Goal: Task Accomplishment & Management: Manage account settings

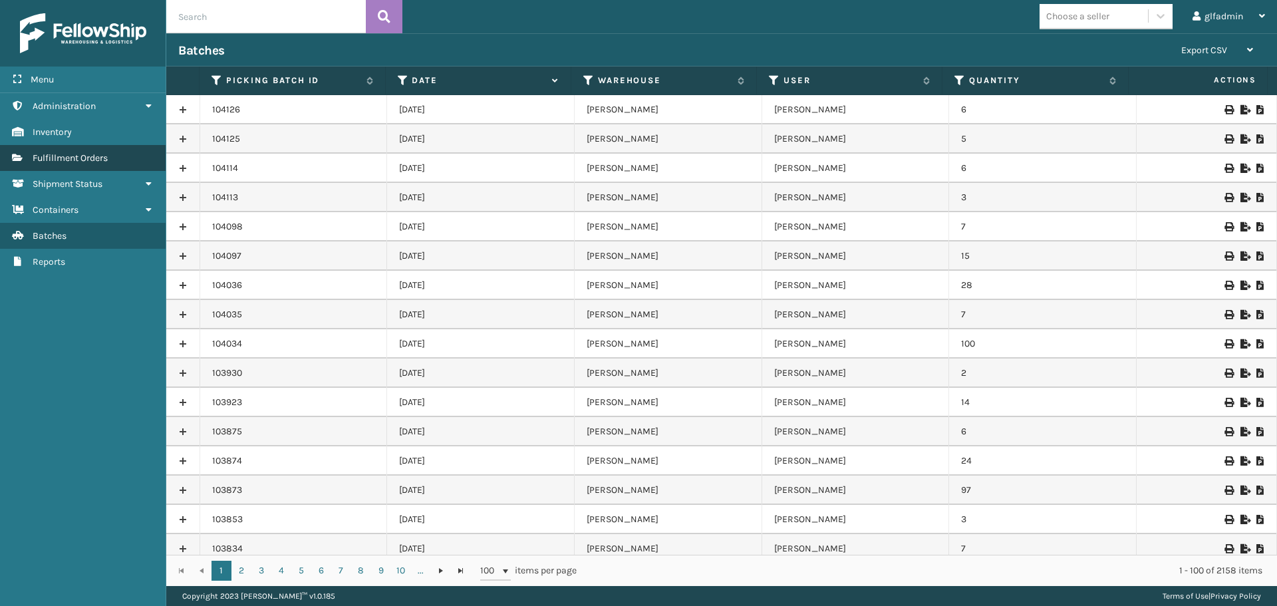
click at [72, 166] on link "Fulfillment Orders" at bounding box center [83, 158] width 166 height 26
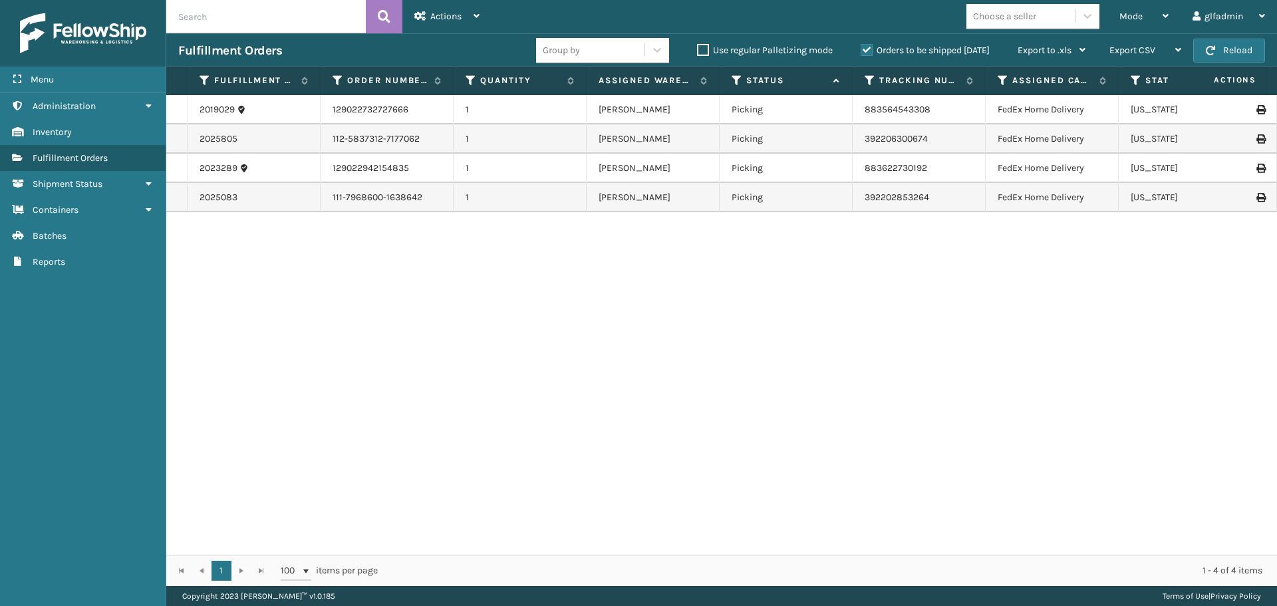
click at [908, 51] on label "Orders to be shipped [DATE]" at bounding box center [925, 50] width 129 height 11
click at [861, 51] on input "Orders to be shipped [DATE]" at bounding box center [861, 47] width 1 height 9
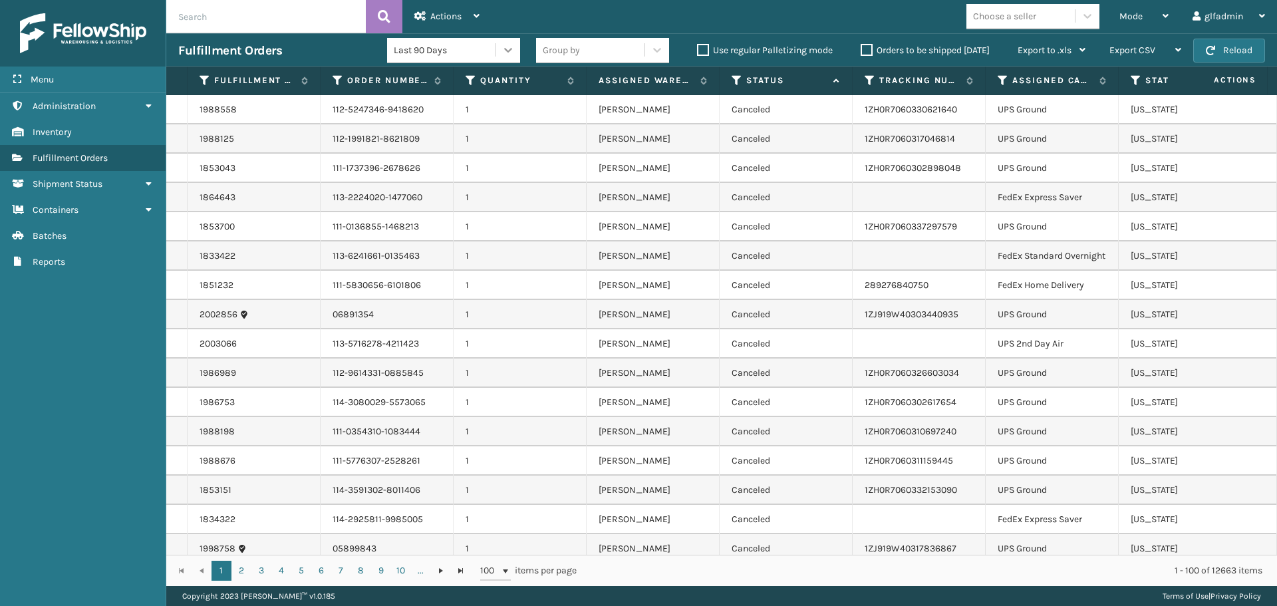
click at [502, 53] on icon at bounding box center [508, 49] width 13 height 13
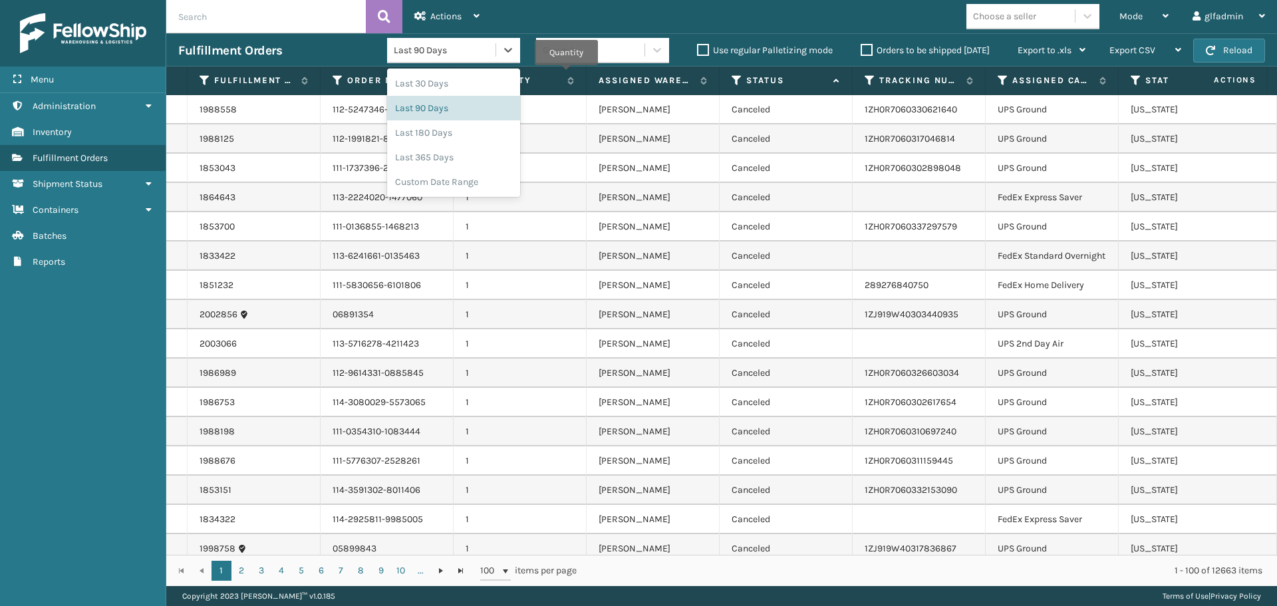
click at [597, 60] on div "Group by" at bounding box center [590, 50] width 108 height 22
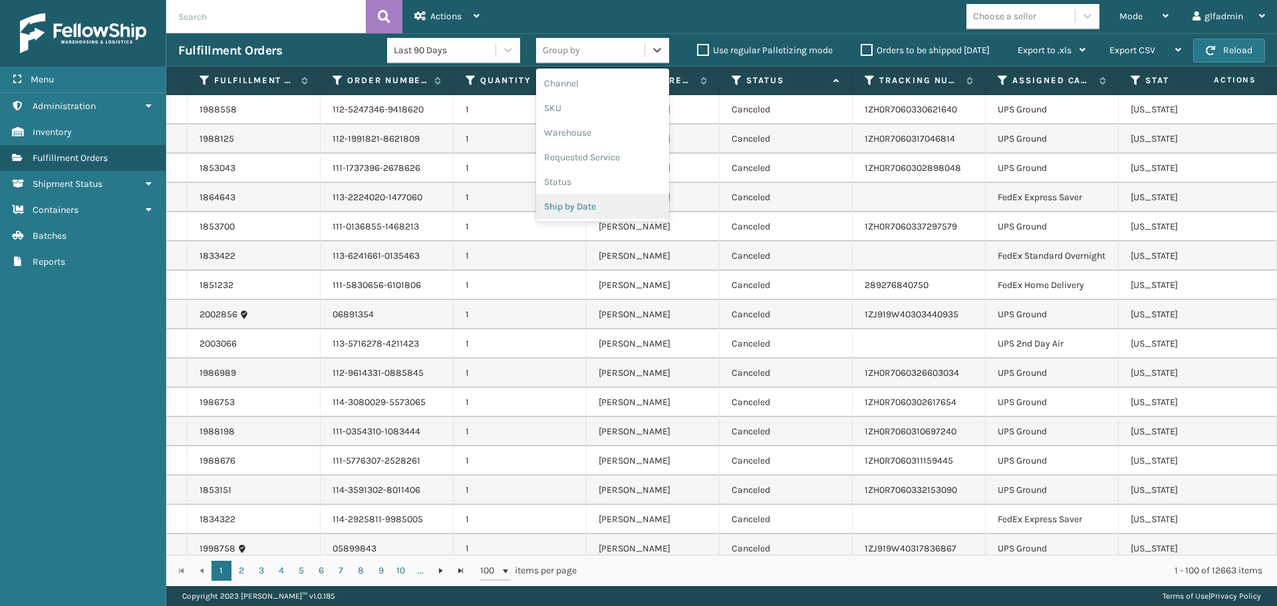
click at [576, 206] on div "Ship by Date" at bounding box center [602, 206] width 133 height 25
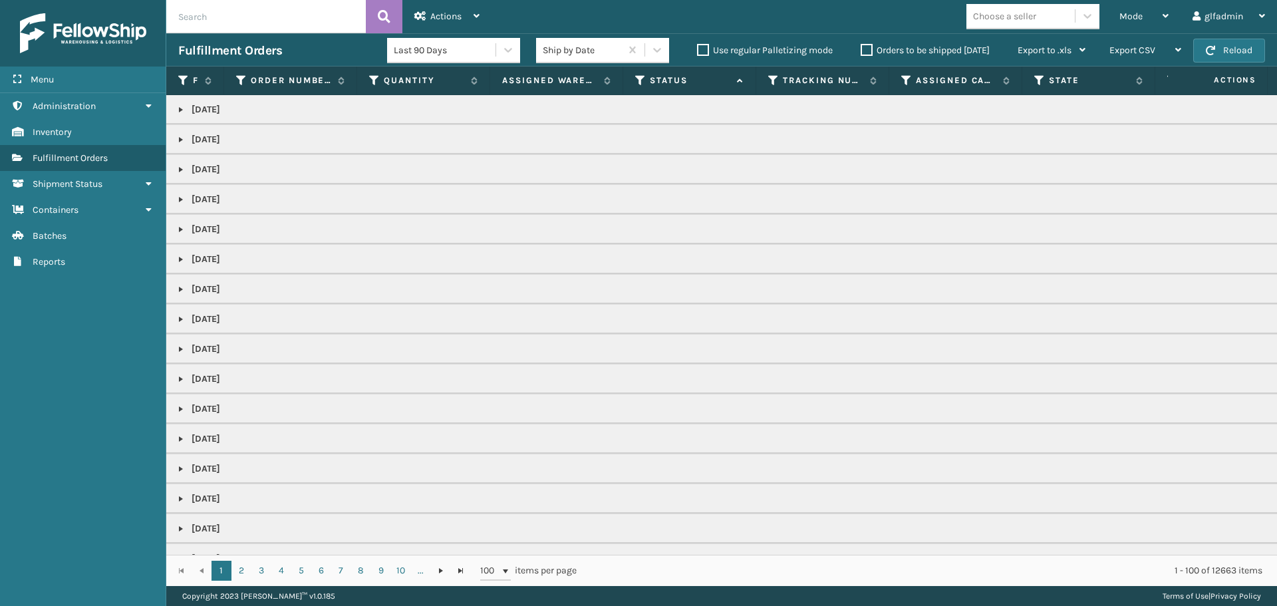
click at [879, 45] on label "Orders to be shipped [DATE]" at bounding box center [925, 50] width 129 height 11
click at [861, 45] on input "Orders to be shipped [DATE]" at bounding box center [861, 47] width 1 height 9
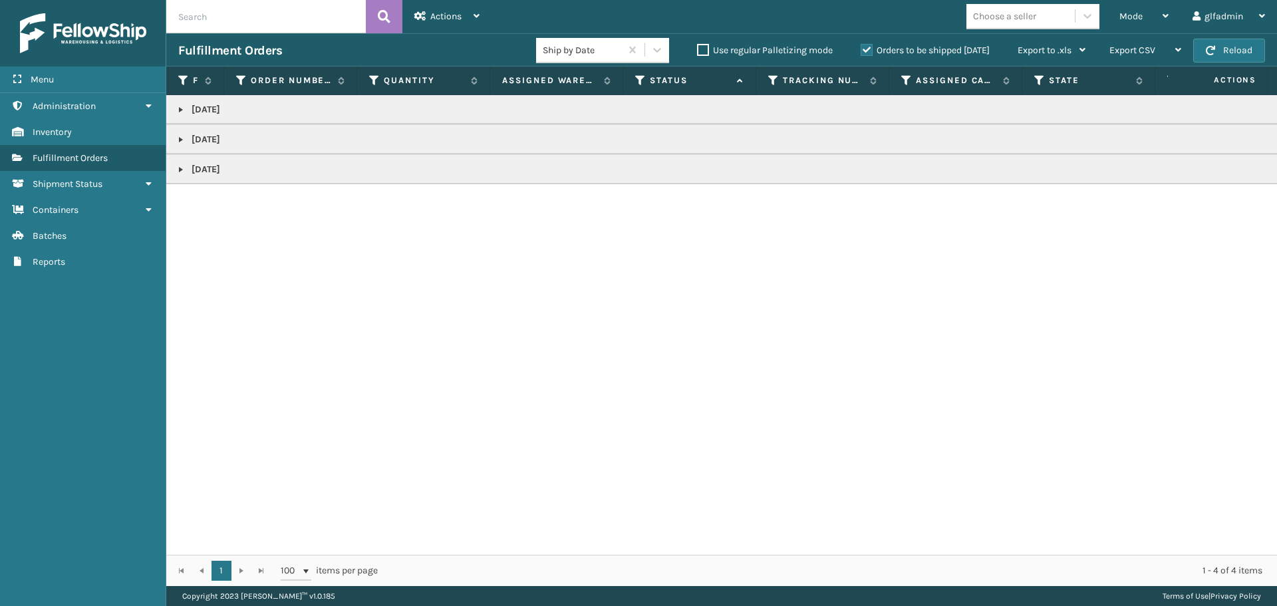
click at [291, 122] on td "[DATE]" at bounding box center [825, 109] width 1318 height 29
click at [287, 112] on p "[DATE]" at bounding box center [825, 109] width 1294 height 13
click at [186, 118] on td "[DATE]" at bounding box center [825, 109] width 1318 height 29
click at [178, 114] on link at bounding box center [181, 109] width 11 height 11
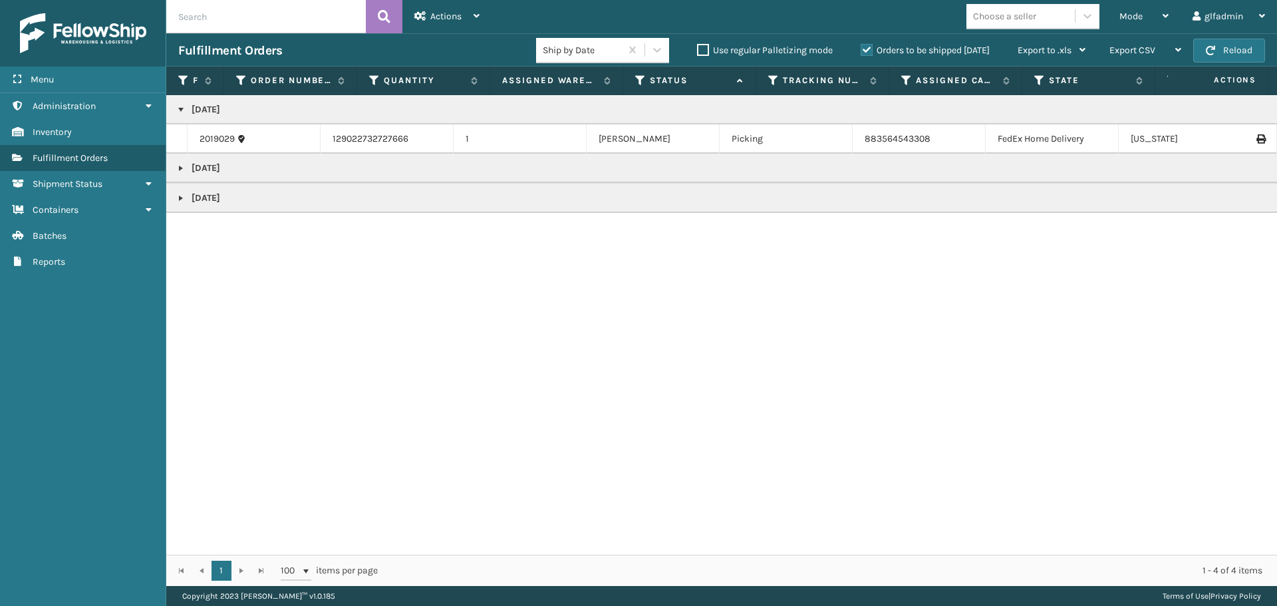
click at [185, 170] on link at bounding box center [181, 168] width 11 height 11
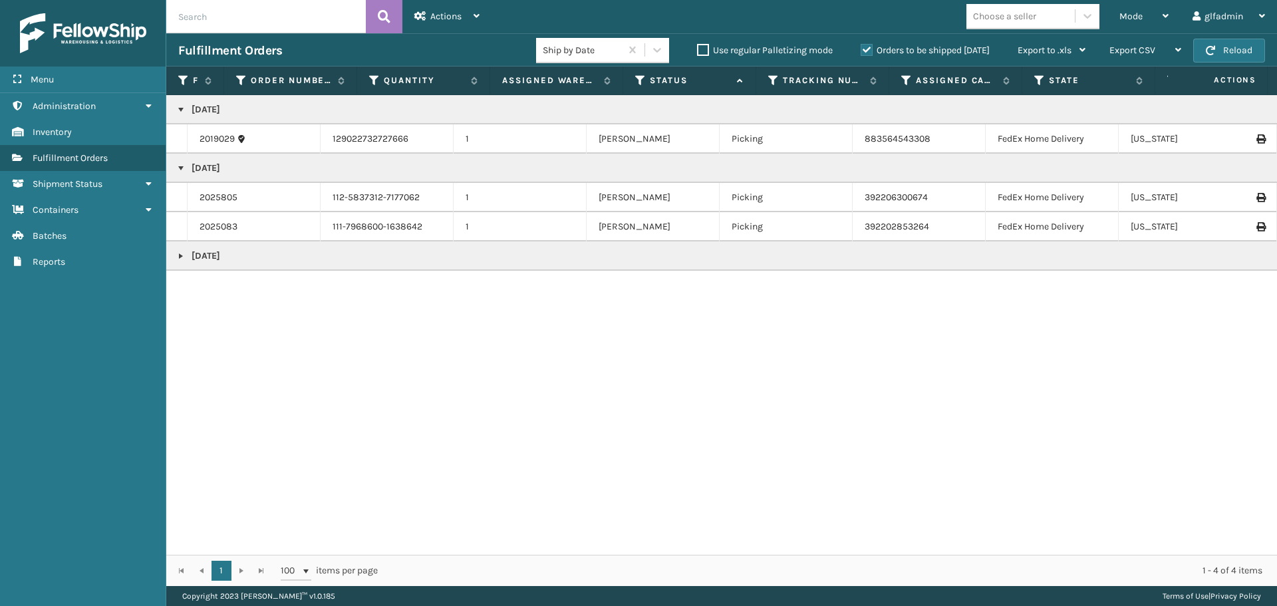
click at [180, 259] on link at bounding box center [181, 256] width 11 height 11
